Goal: Information Seeking & Learning: Learn about a topic

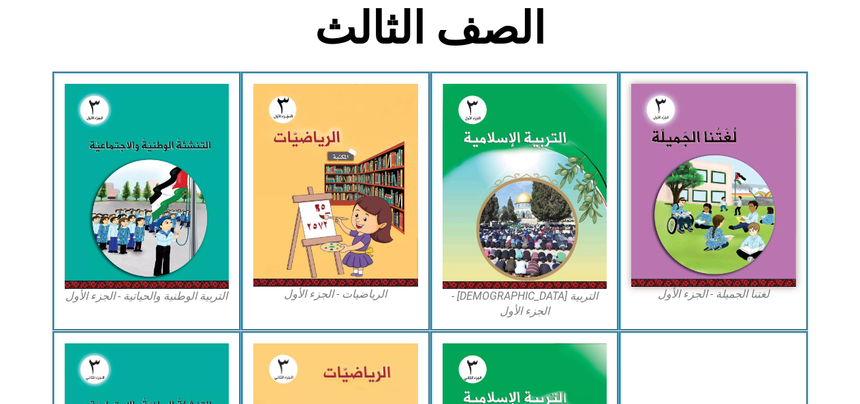
scroll to position [361, 0]
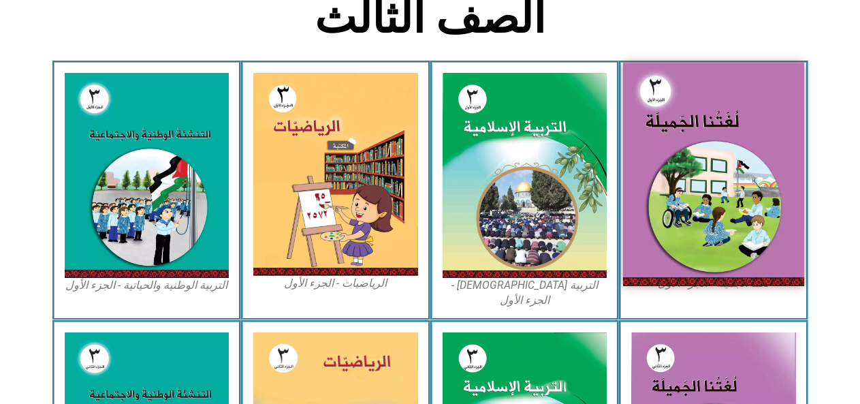
click at [748, 189] on img at bounding box center [713, 174] width 181 height 223
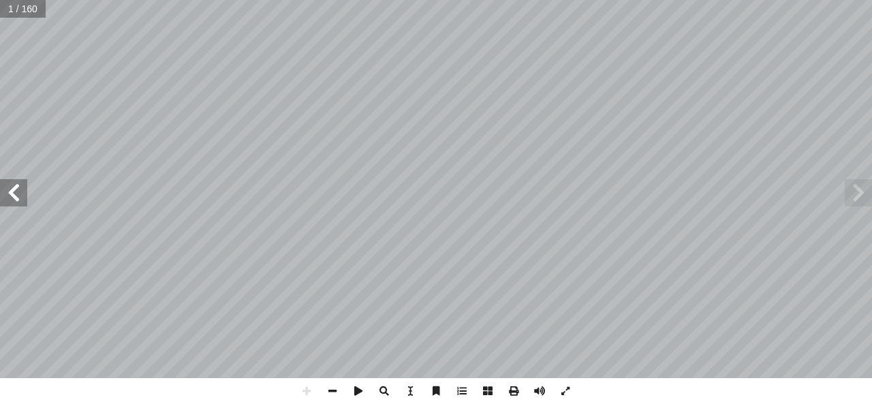
click at [20, 195] on span at bounding box center [13, 192] width 27 height 27
click at [19, 196] on span at bounding box center [13, 192] width 27 height 27
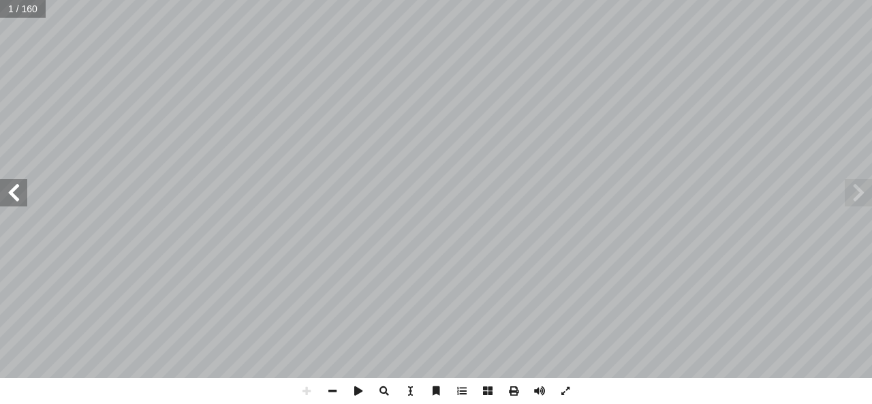
click at [19, 196] on span at bounding box center [13, 192] width 27 height 27
click at [11, 201] on span at bounding box center [13, 192] width 27 height 27
click at [12, 199] on span at bounding box center [13, 192] width 27 height 27
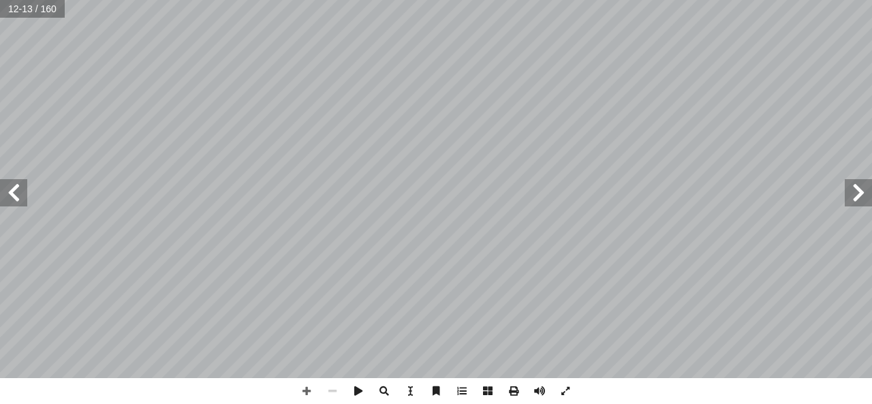
click at [12, 199] on span at bounding box center [13, 192] width 27 height 27
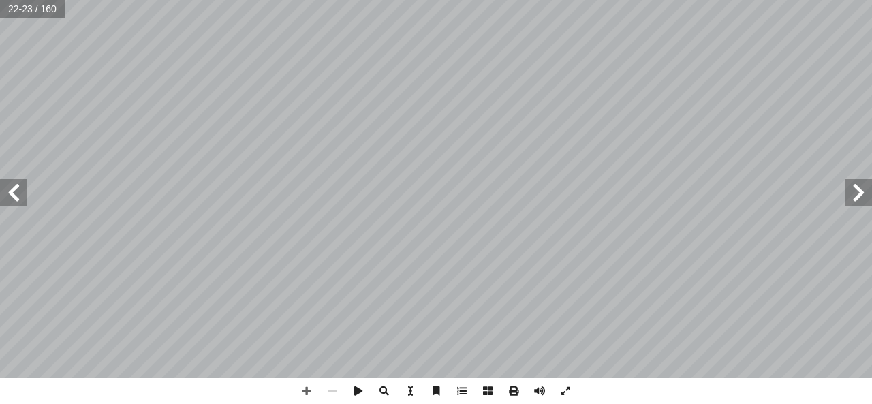
click at [857, 200] on span at bounding box center [857, 192] width 27 height 27
click at [856, 200] on span at bounding box center [857, 192] width 27 height 27
click at [861, 202] on span at bounding box center [857, 192] width 27 height 27
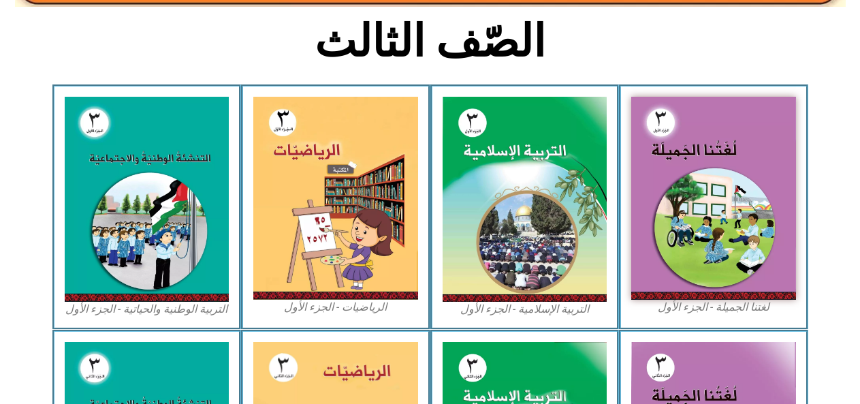
scroll to position [394, 0]
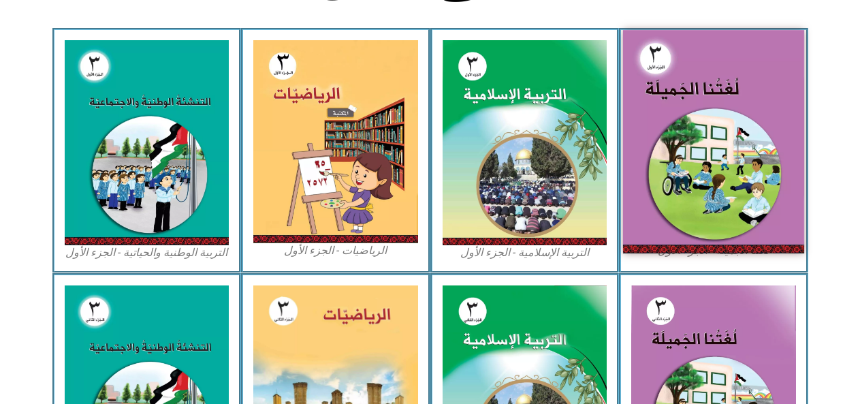
click at [694, 123] on img at bounding box center [713, 141] width 181 height 223
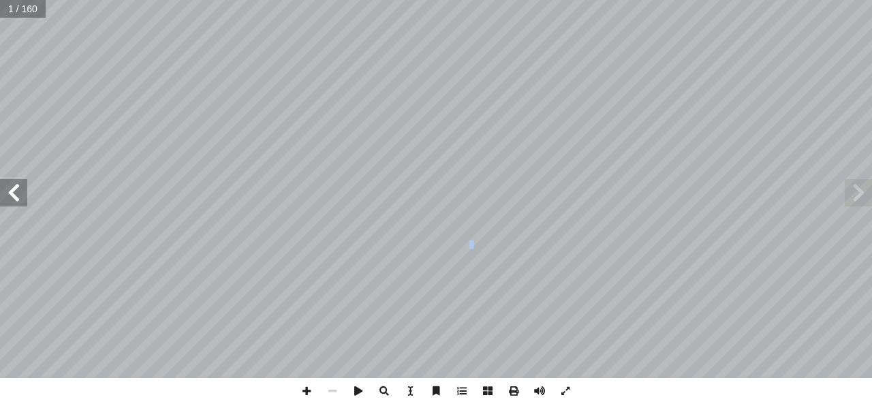
click at [16, 201] on span at bounding box center [13, 192] width 27 height 27
click at [18, 205] on span at bounding box center [13, 192] width 27 height 27
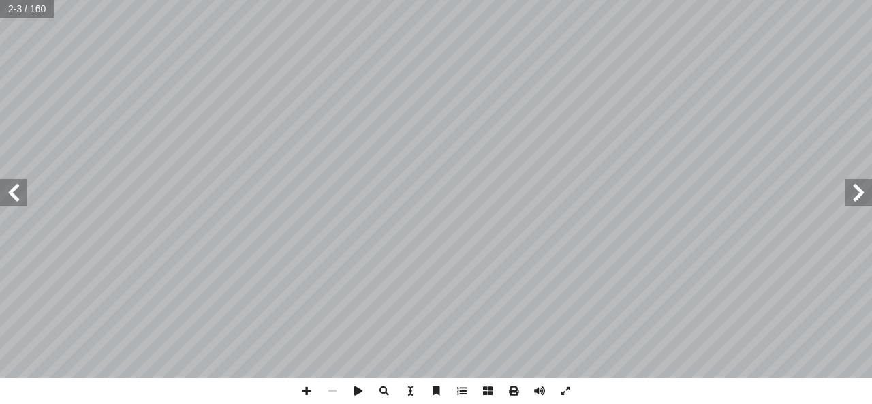
click at [18, 205] on span at bounding box center [13, 192] width 27 height 27
click at [25, 185] on span at bounding box center [13, 192] width 27 height 27
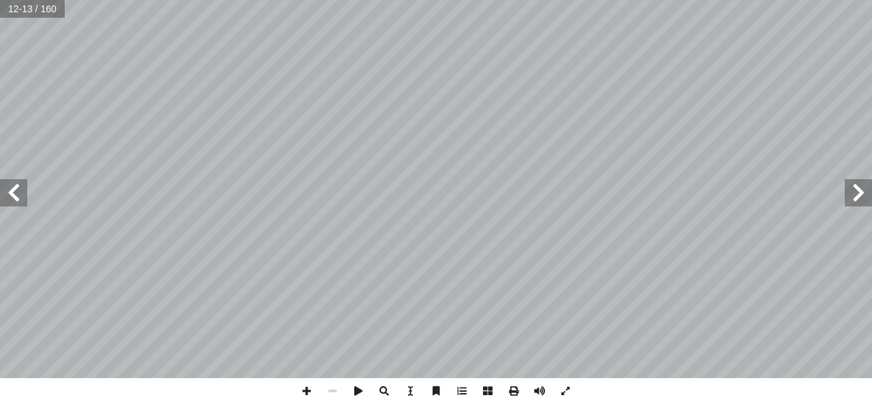
click at [25, 185] on span at bounding box center [13, 192] width 27 height 27
click at [871, 179] on span at bounding box center [857, 192] width 27 height 27
